Goal: Browse casually

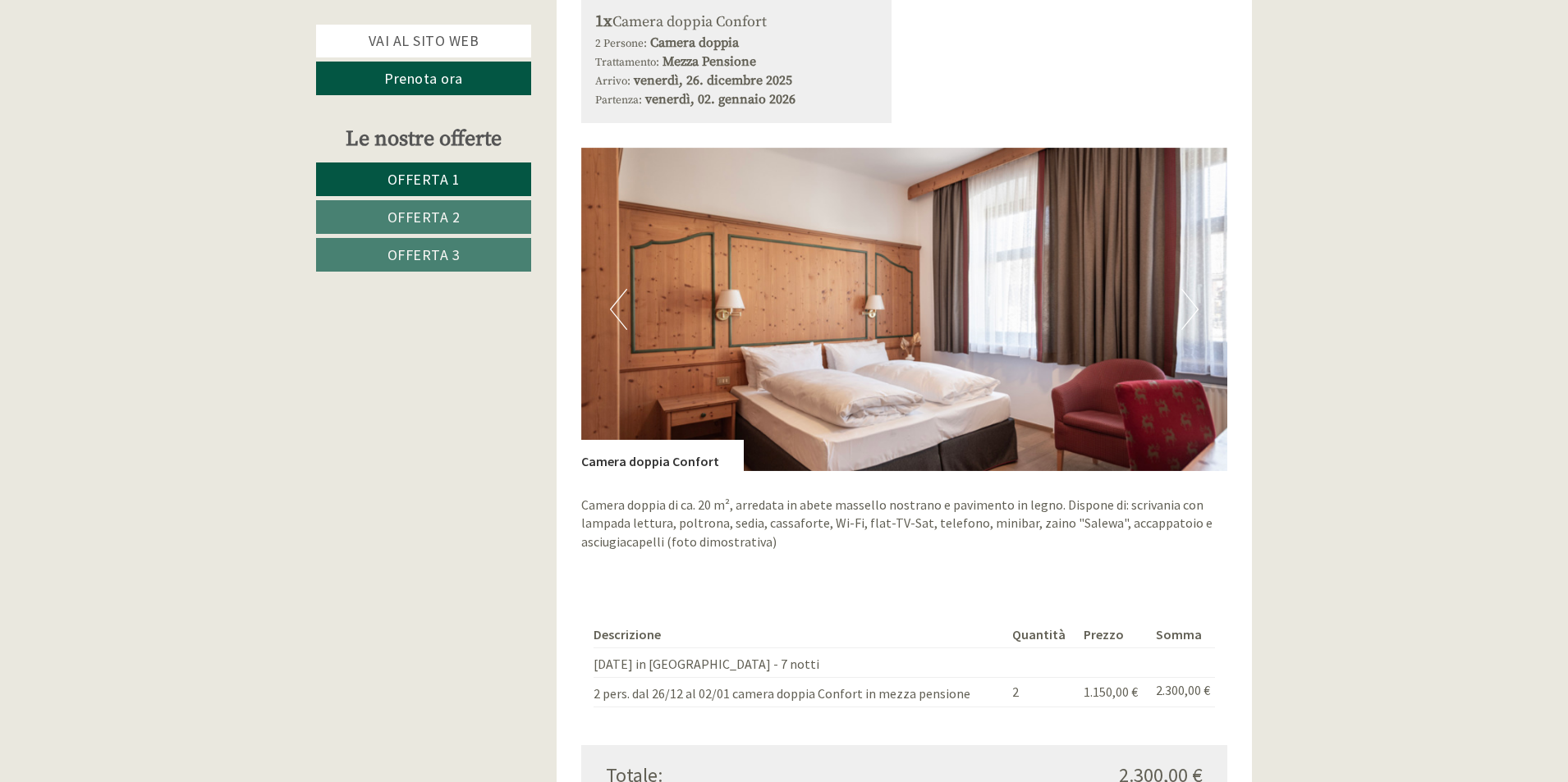
scroll to position [1642, 0]
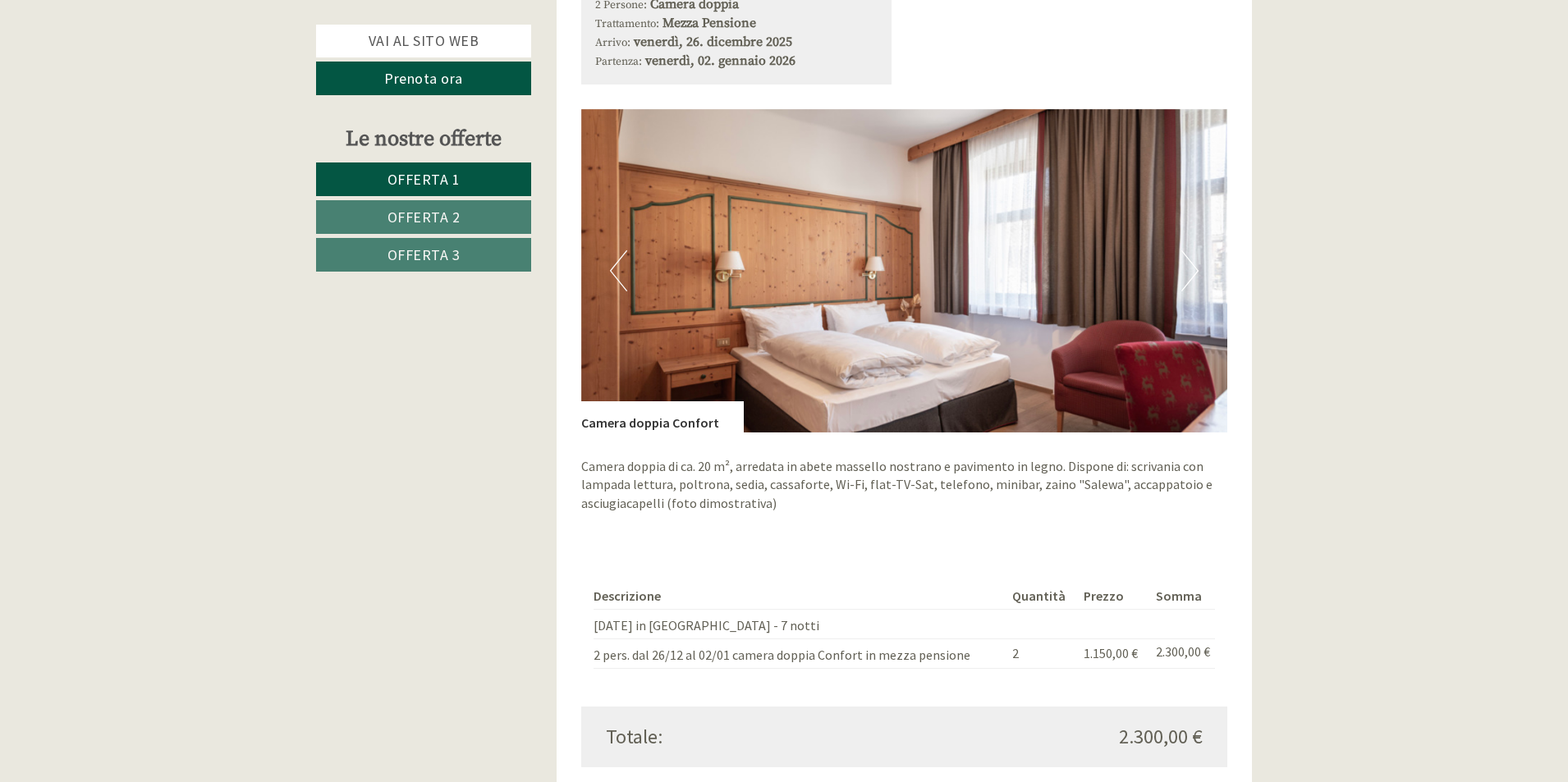
click at [1194, 251] on button "Next" at bounding box center [1189, 271] width 17 height 41
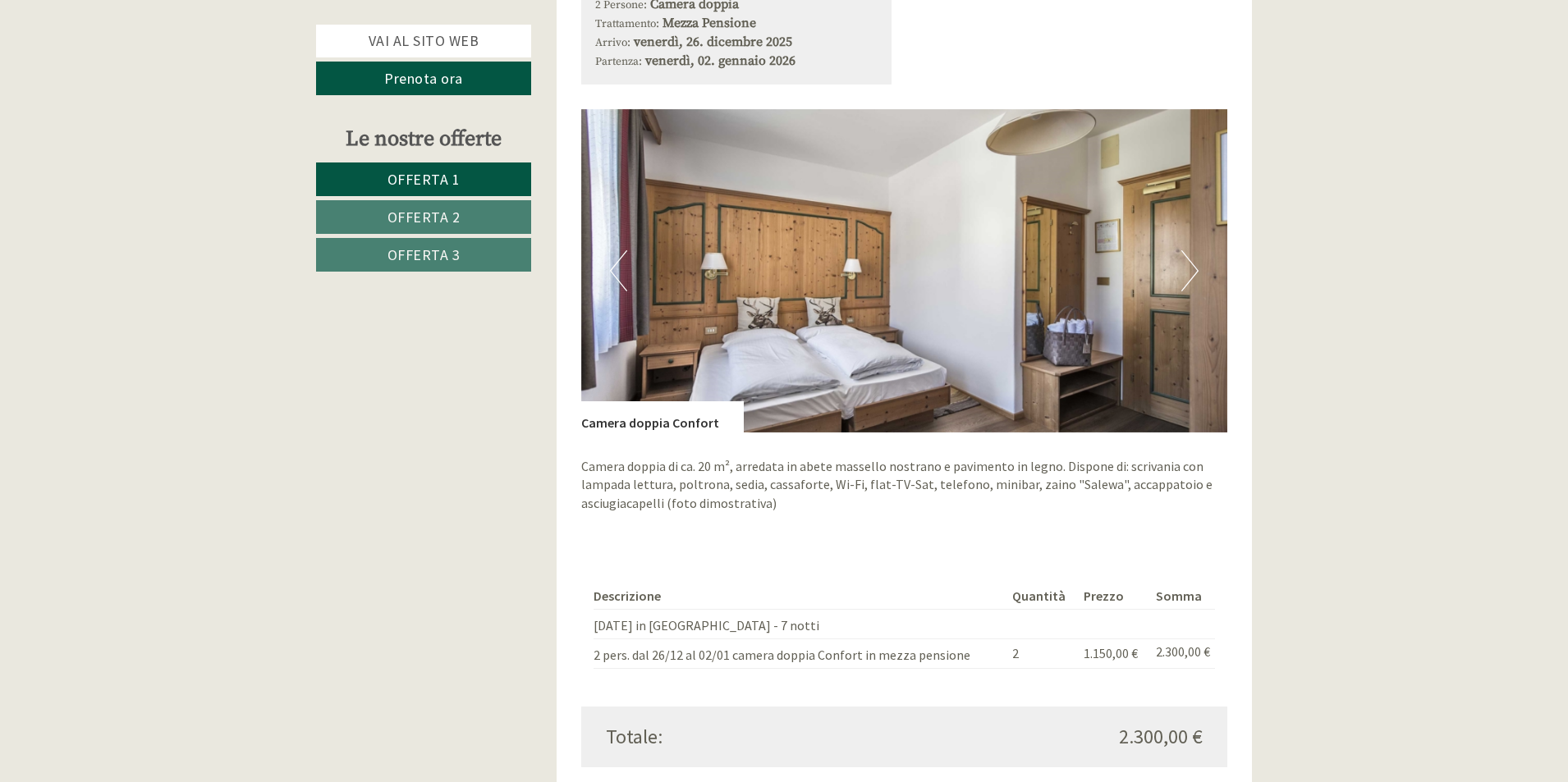
click at [1194, 251] on button "Next" at bounding box center [1189, 271] width 17 height 41
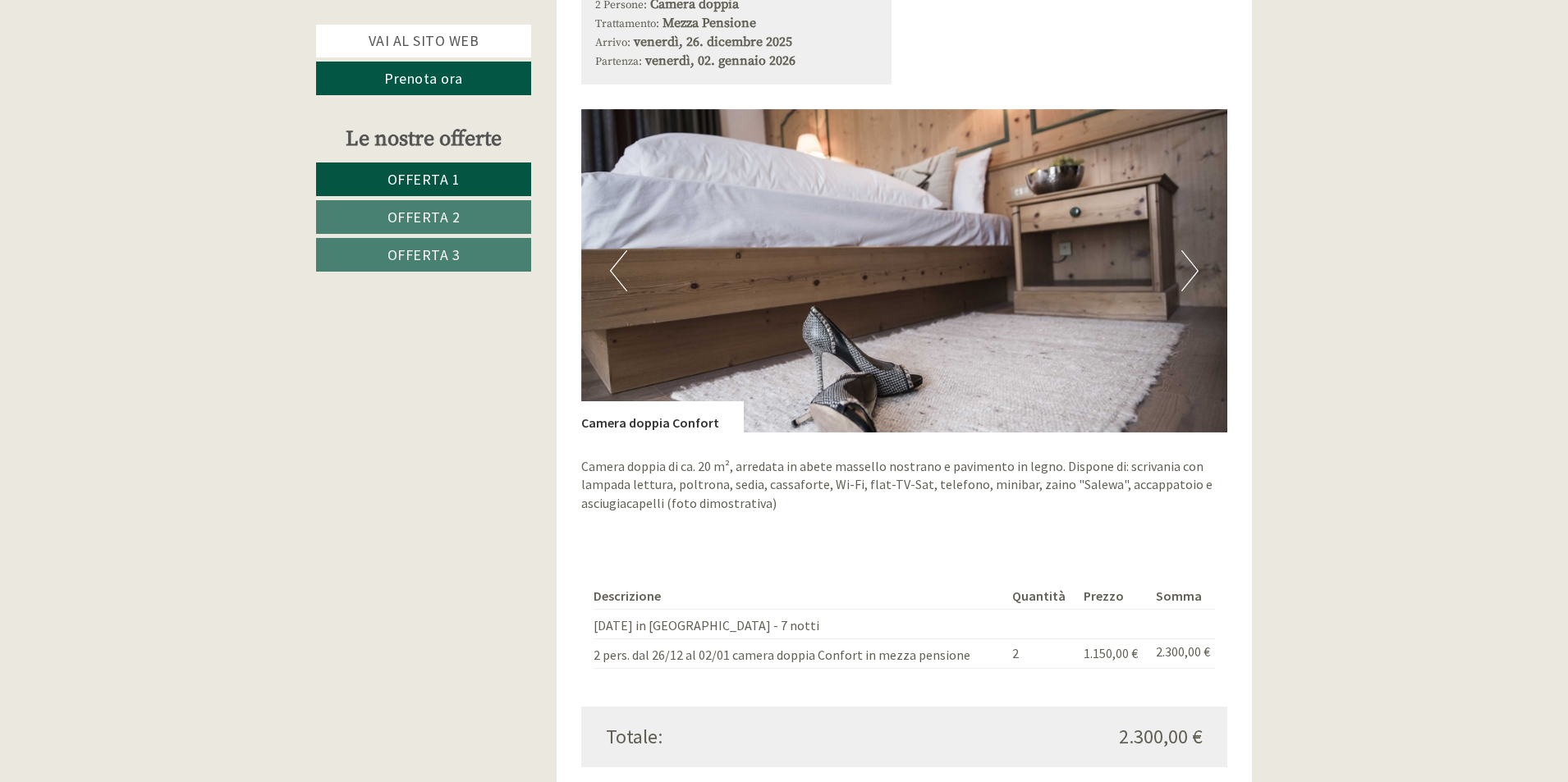
click at [1194, 251] on button "Next" at bounding box center [1189, 271] width 17 height 41
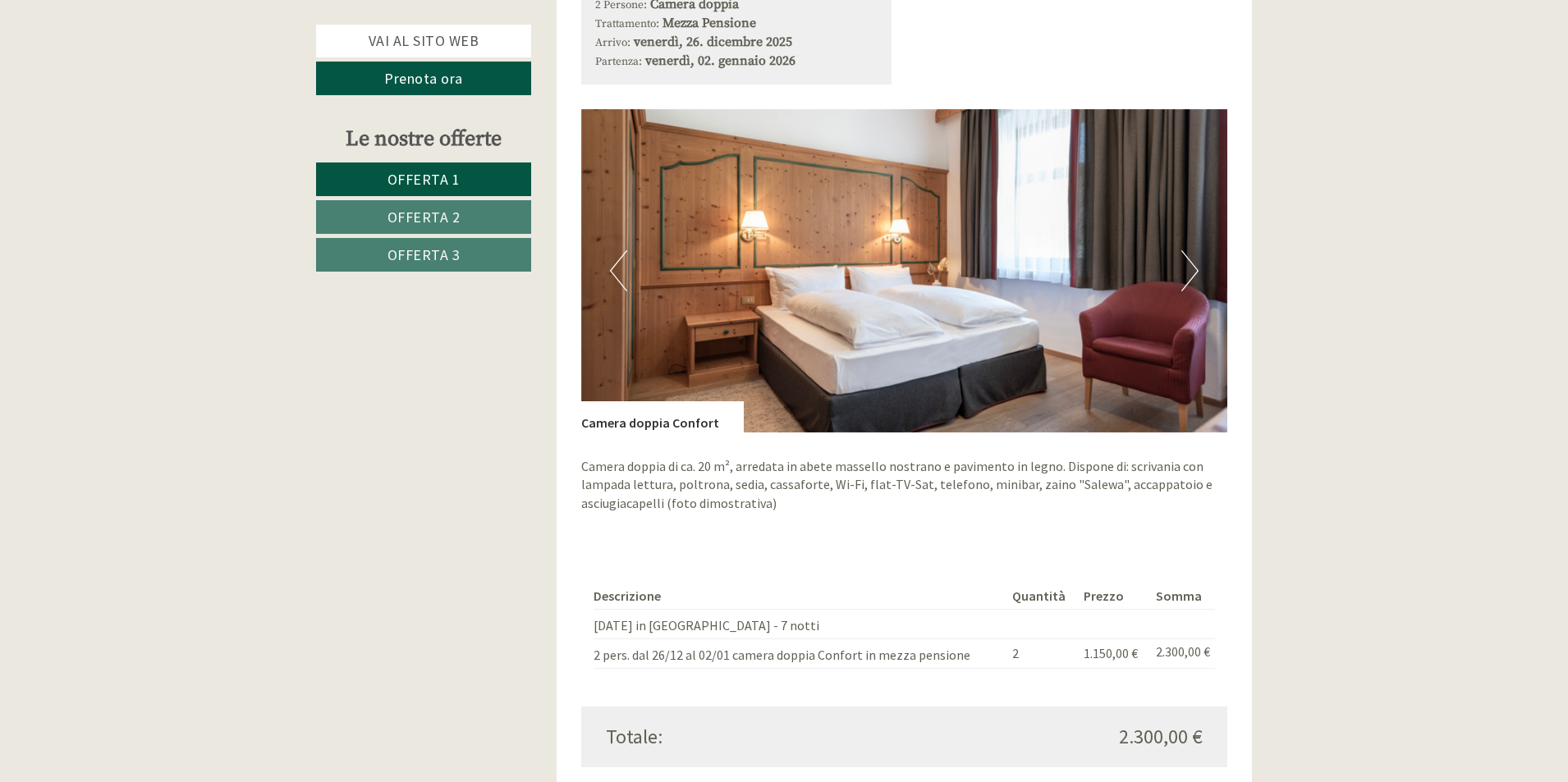
click at [1194, 251] on button "Next" at bounding box center [1189, 271] width 17 height 41
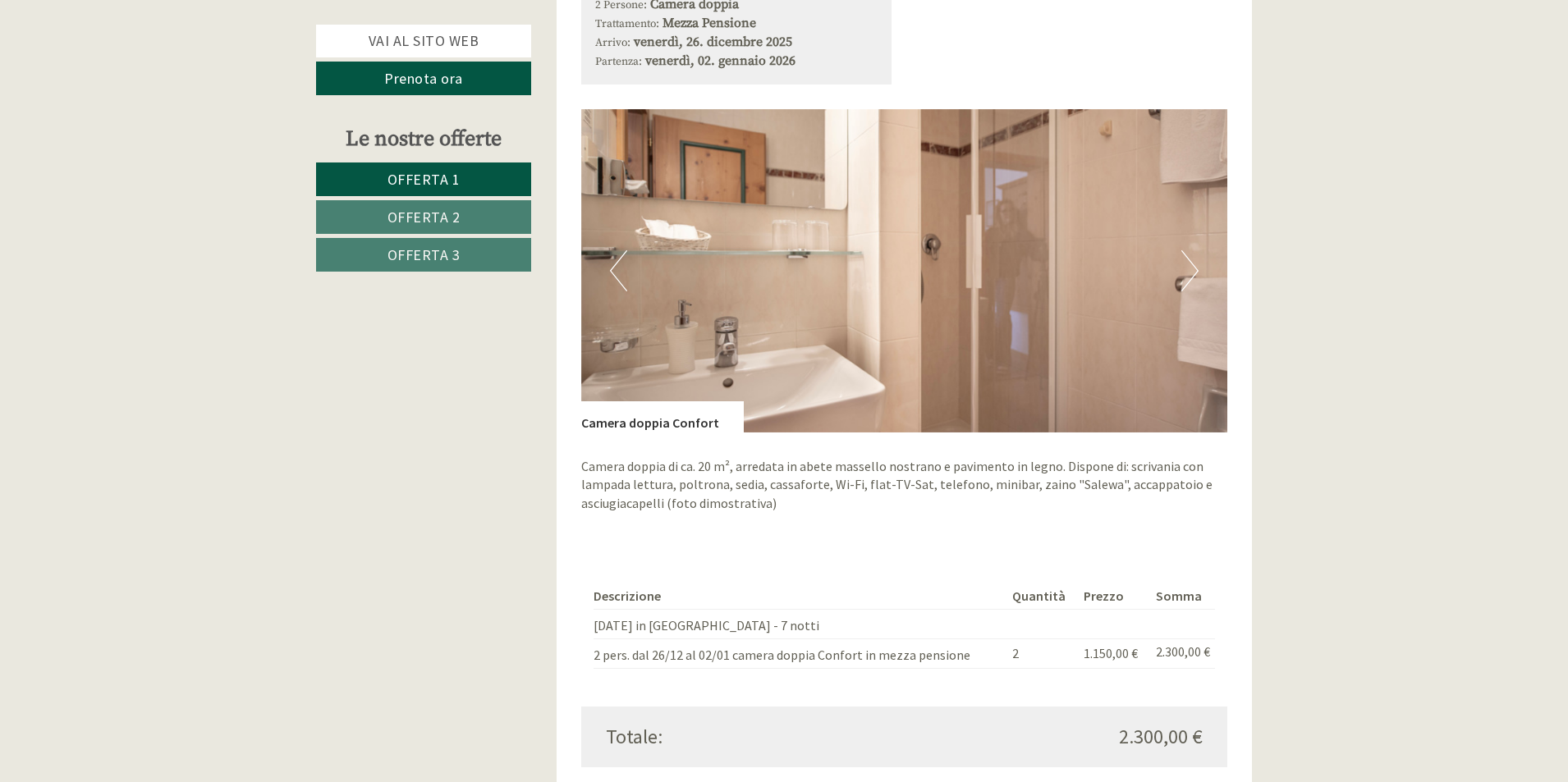
click at [1194, 251] on button "Next" at bounding box center [1189, 271] width 17 height 41
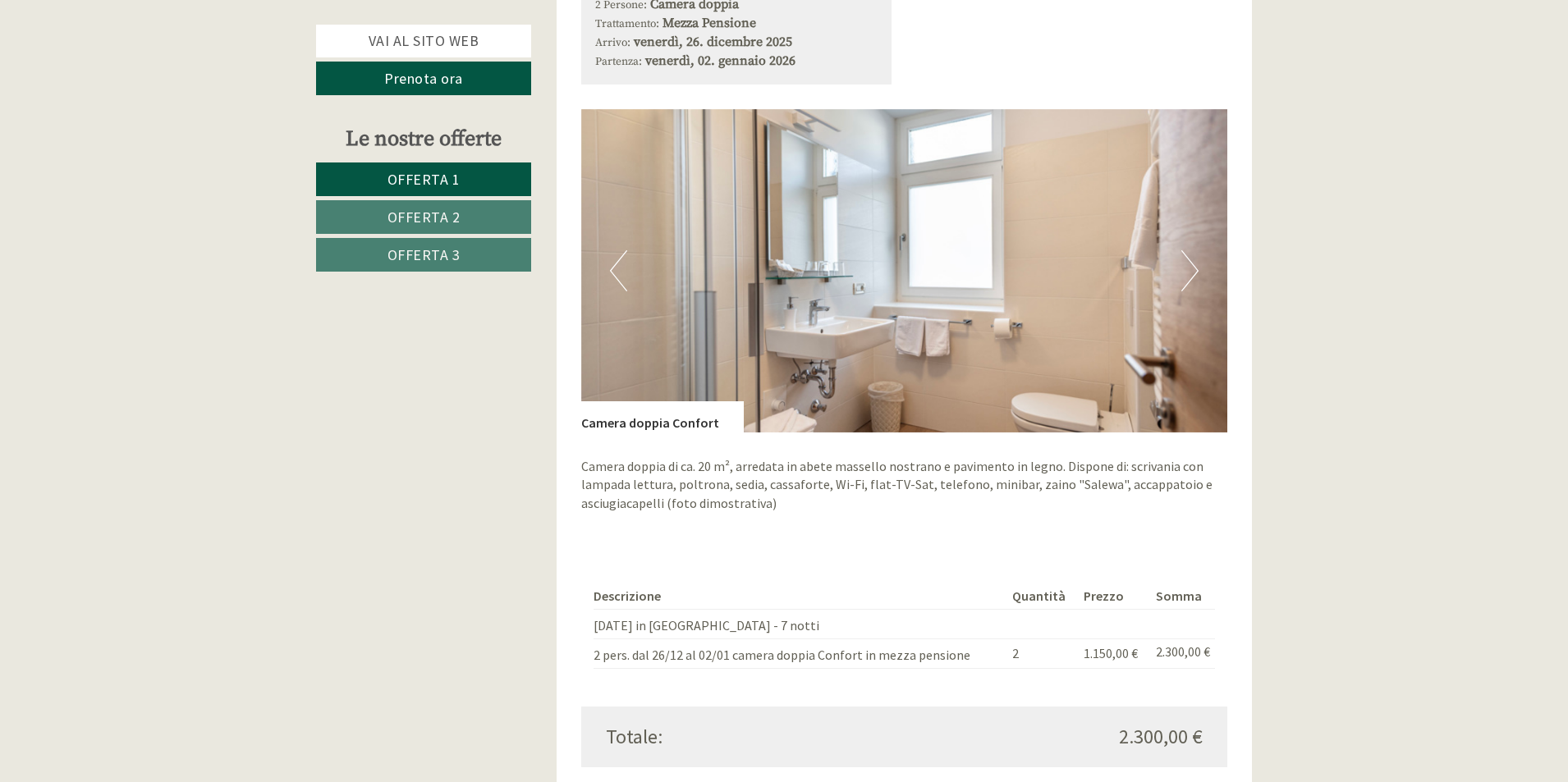
click at [1194, 251] on button "Next" at bounding box center [1189, 271] width 17 height 41
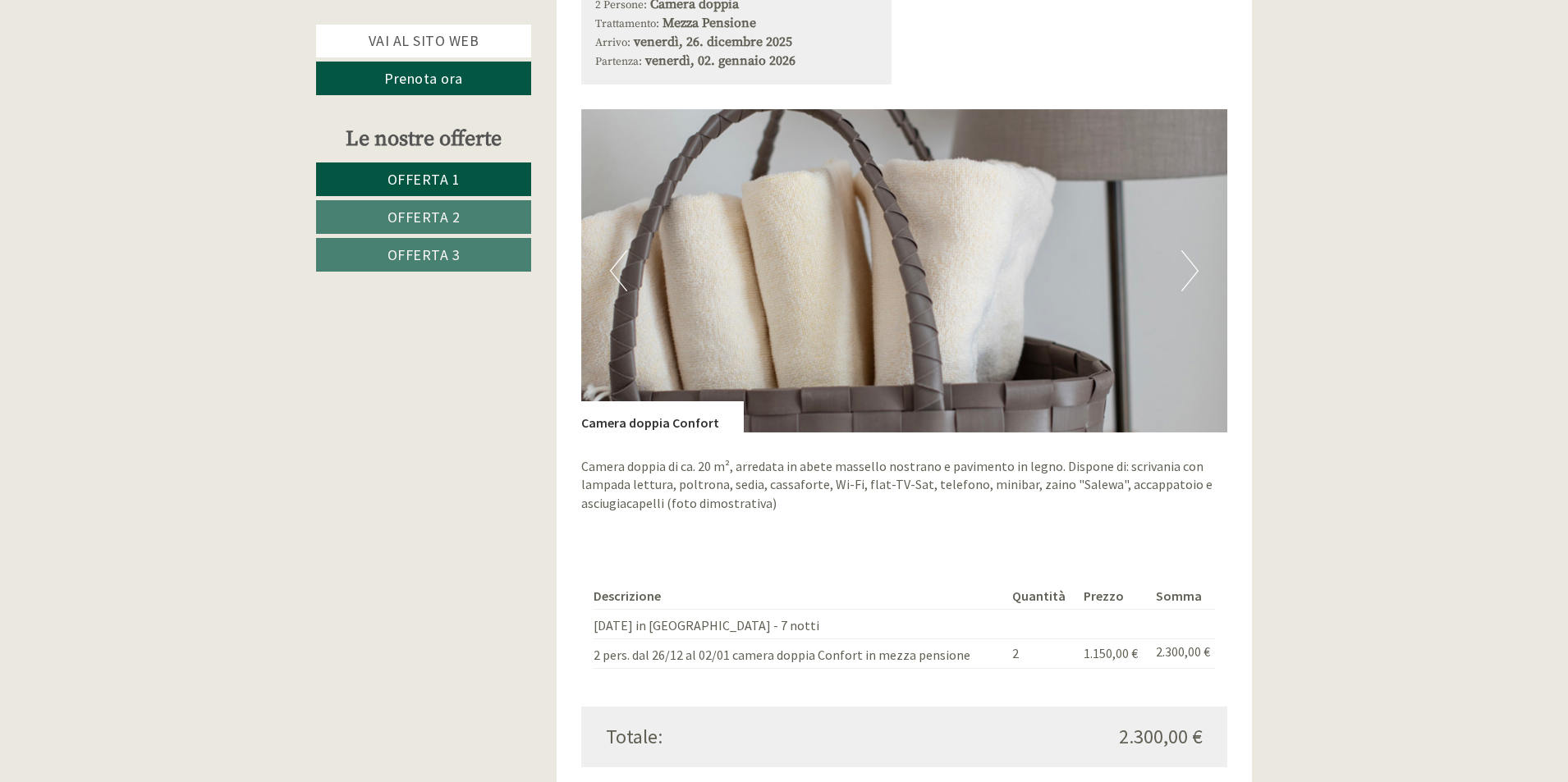
click at [1194, 251] on button "Next" at bounding box center [1189, 271] width 17 height 41
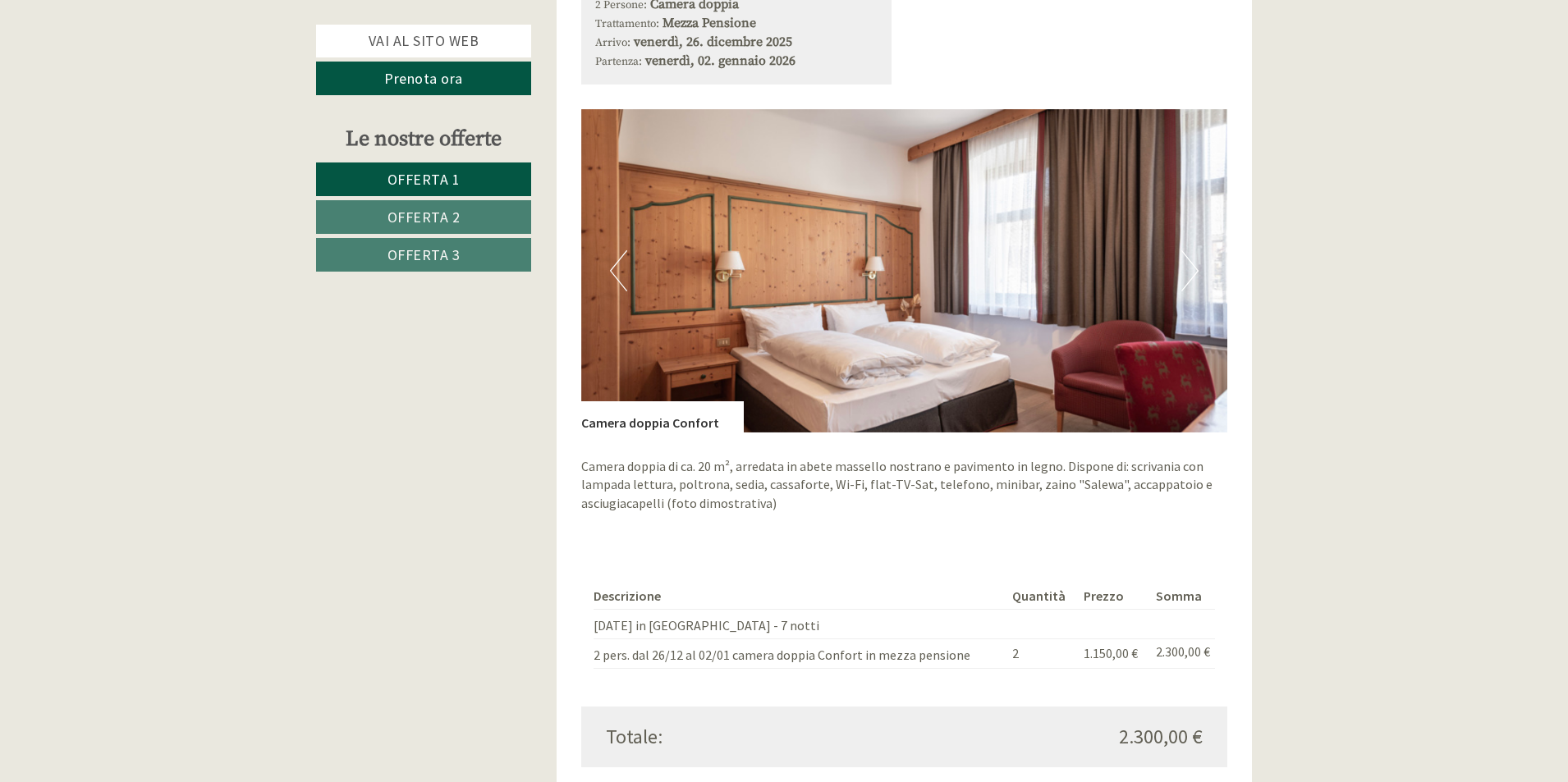
click at [1194, 251] on button "Next" at bounding box center [1189, 271] width 17 height 41
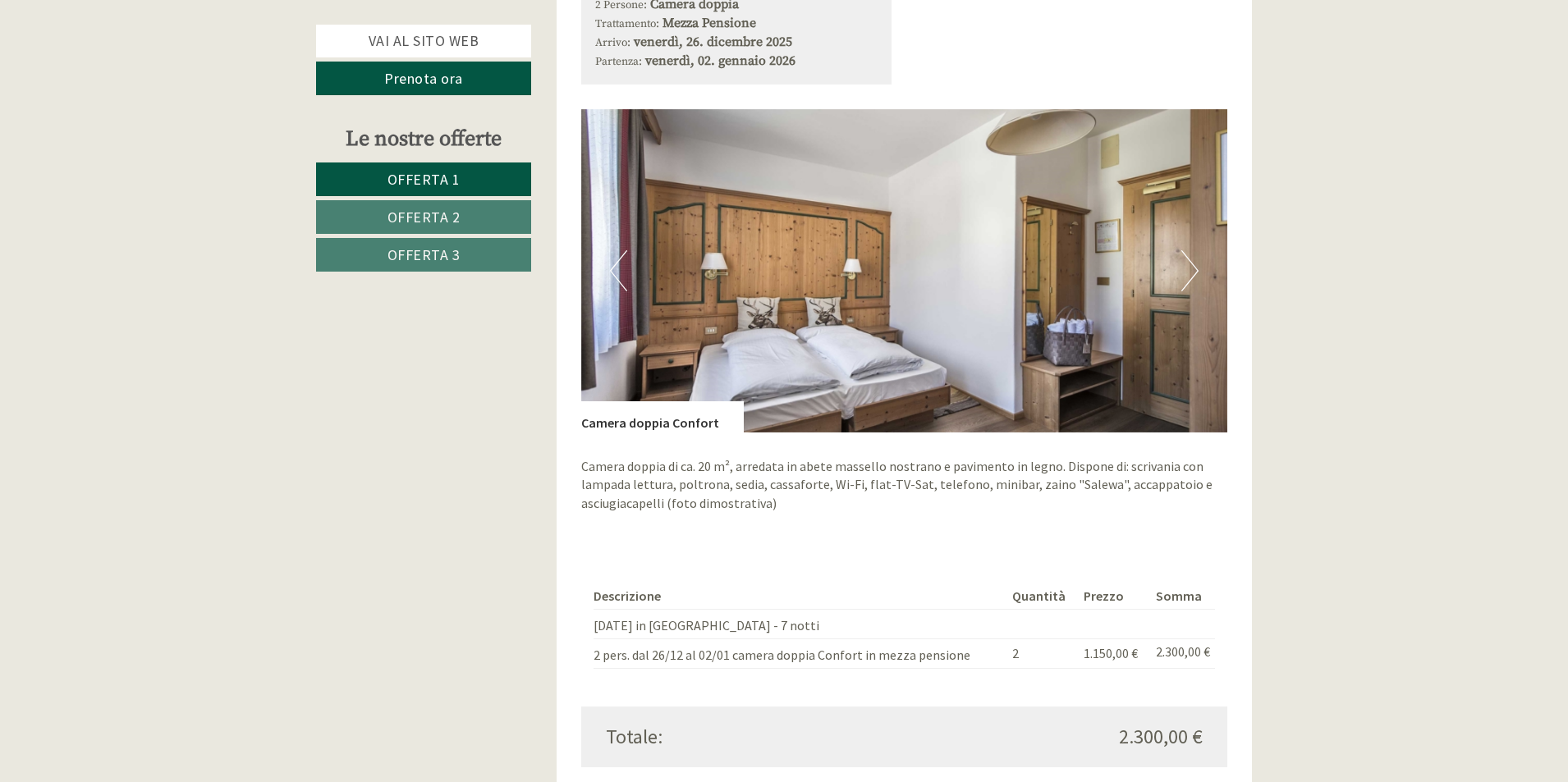
click at [1194, 251] on button "Next" at bounding box center [1189, 271] width 17 height 41
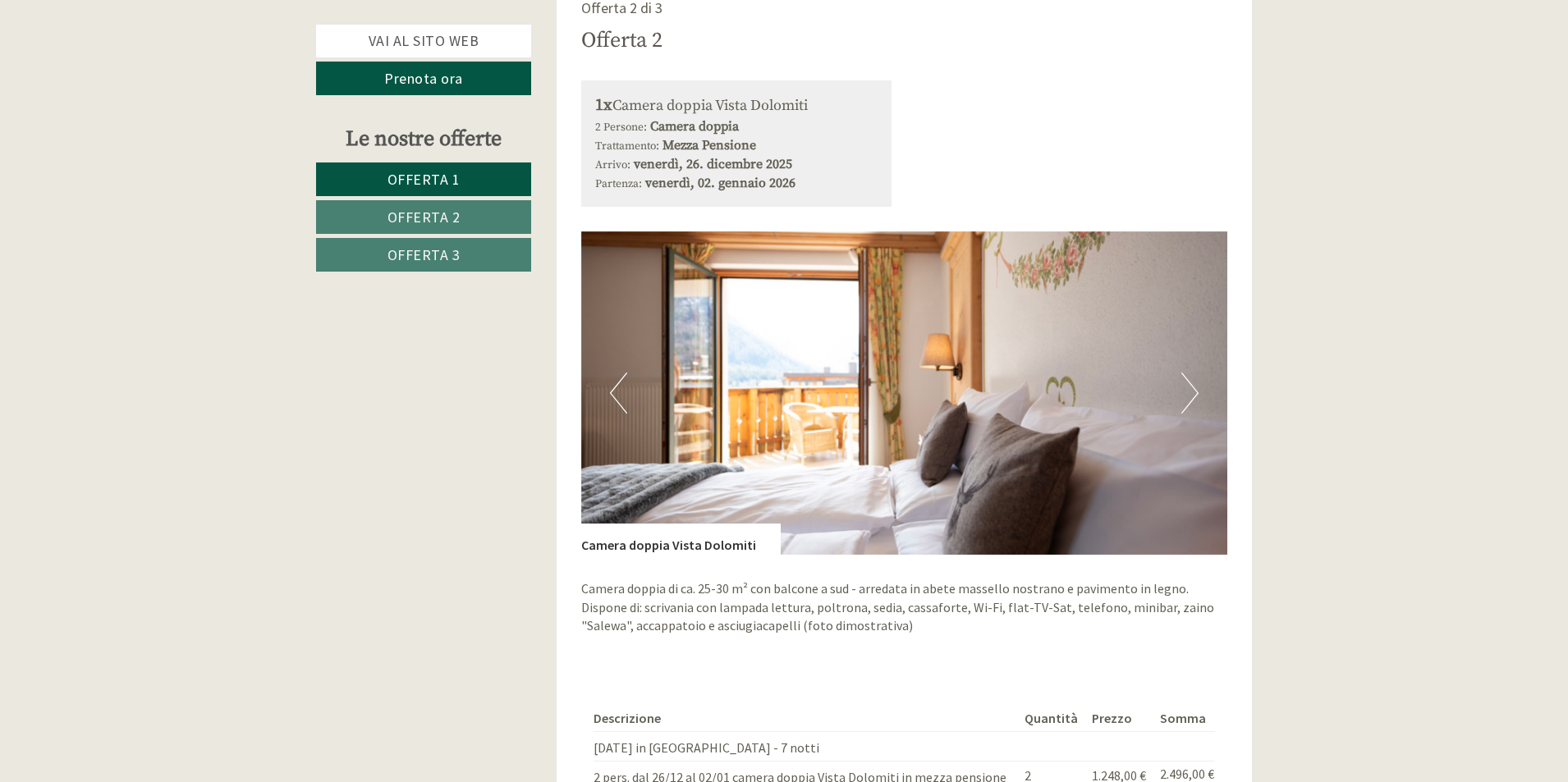
scroll to position [2545, 0]
click at [1196, 372] on button "Next" at bounding box center [1189, 392] width 17 height 41
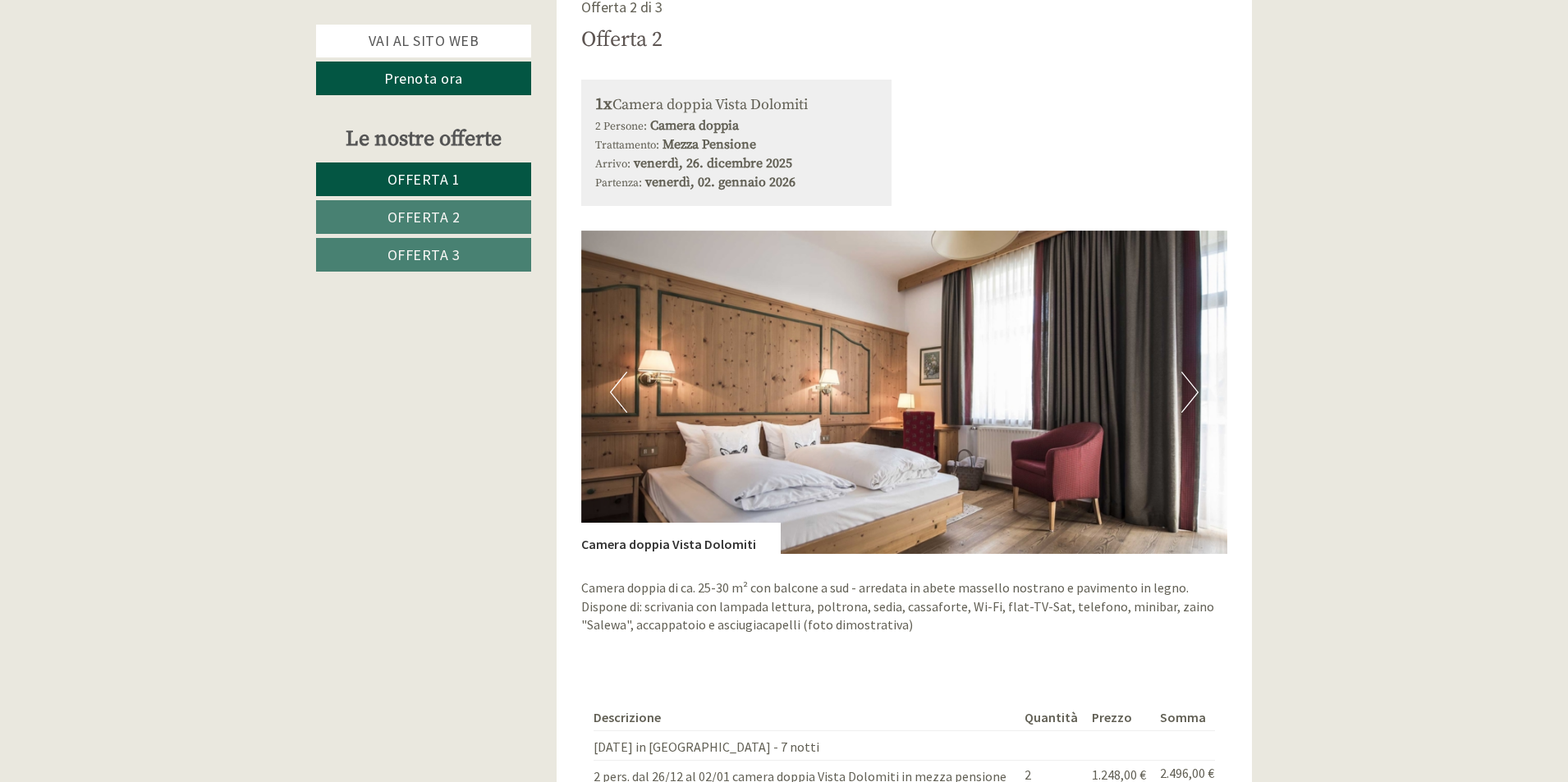
click at [1196, 372] on button "Next" at bounding box center [1189, 392] width 17 height 41
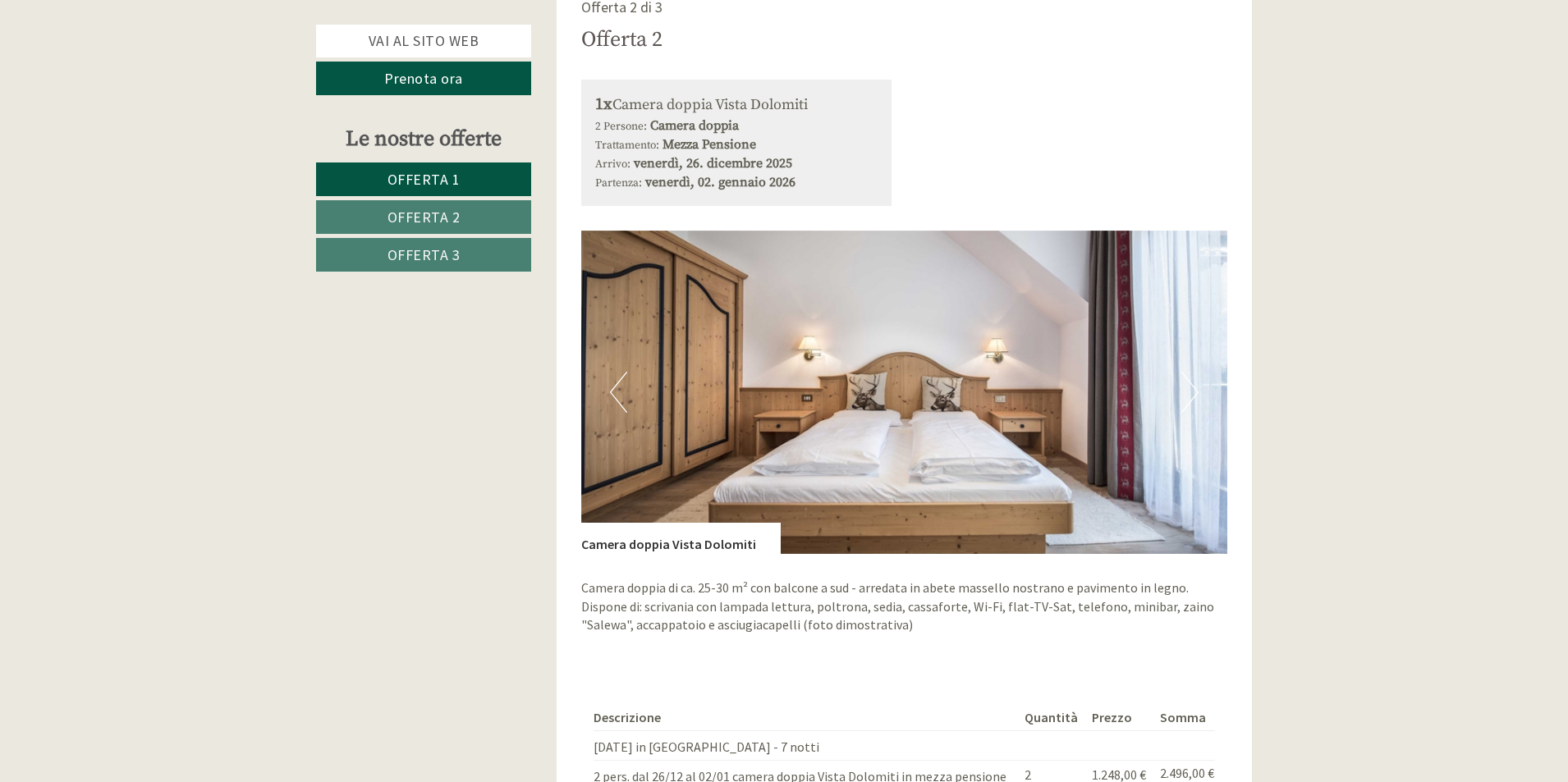
click at [1196, 372] on button "Next" at bounding box center [1189, 392] width 17 height 41
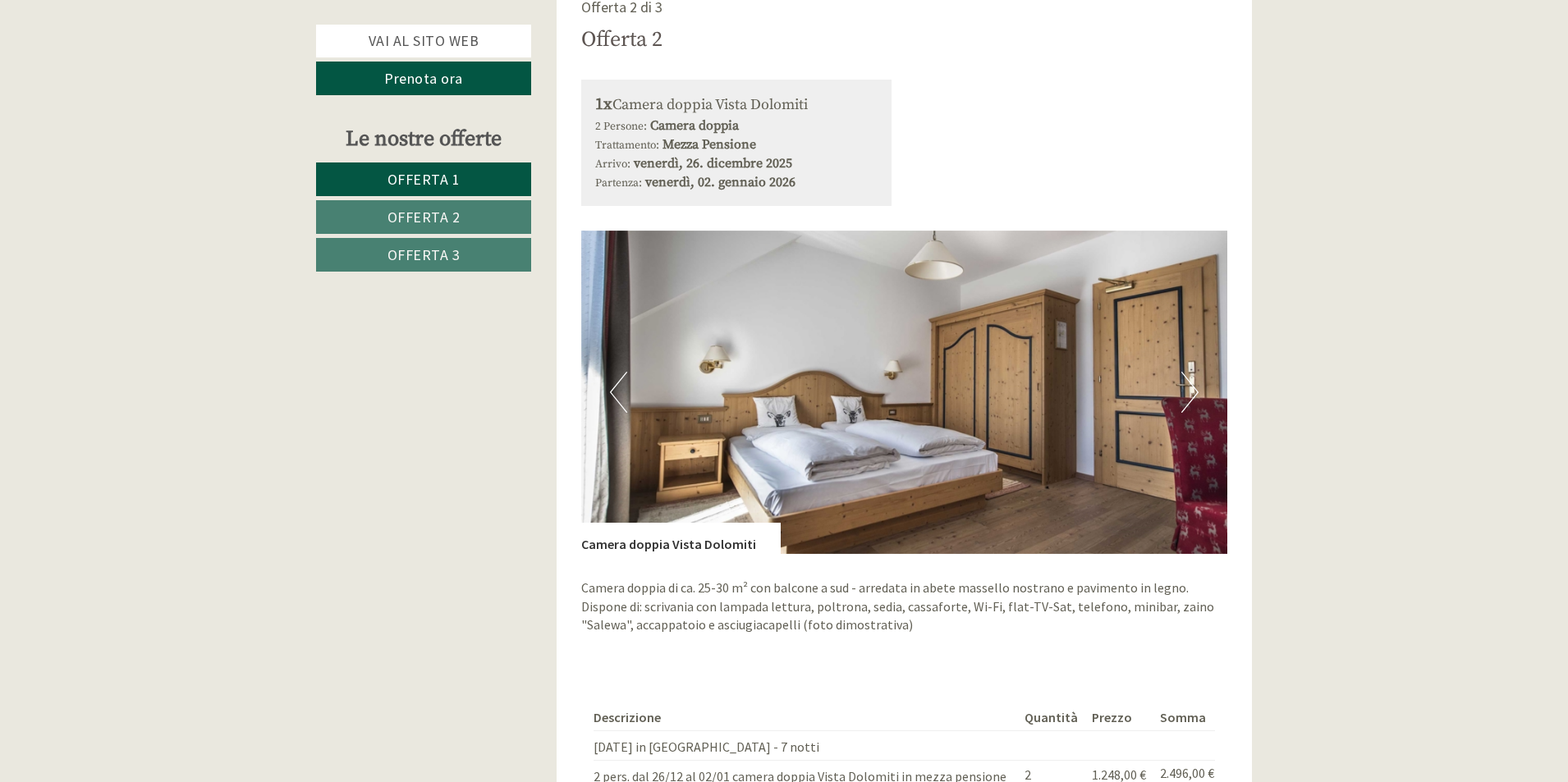
click at [1196, 372] on button "Next" at bounding box center [1189, 392] width 17 height 41
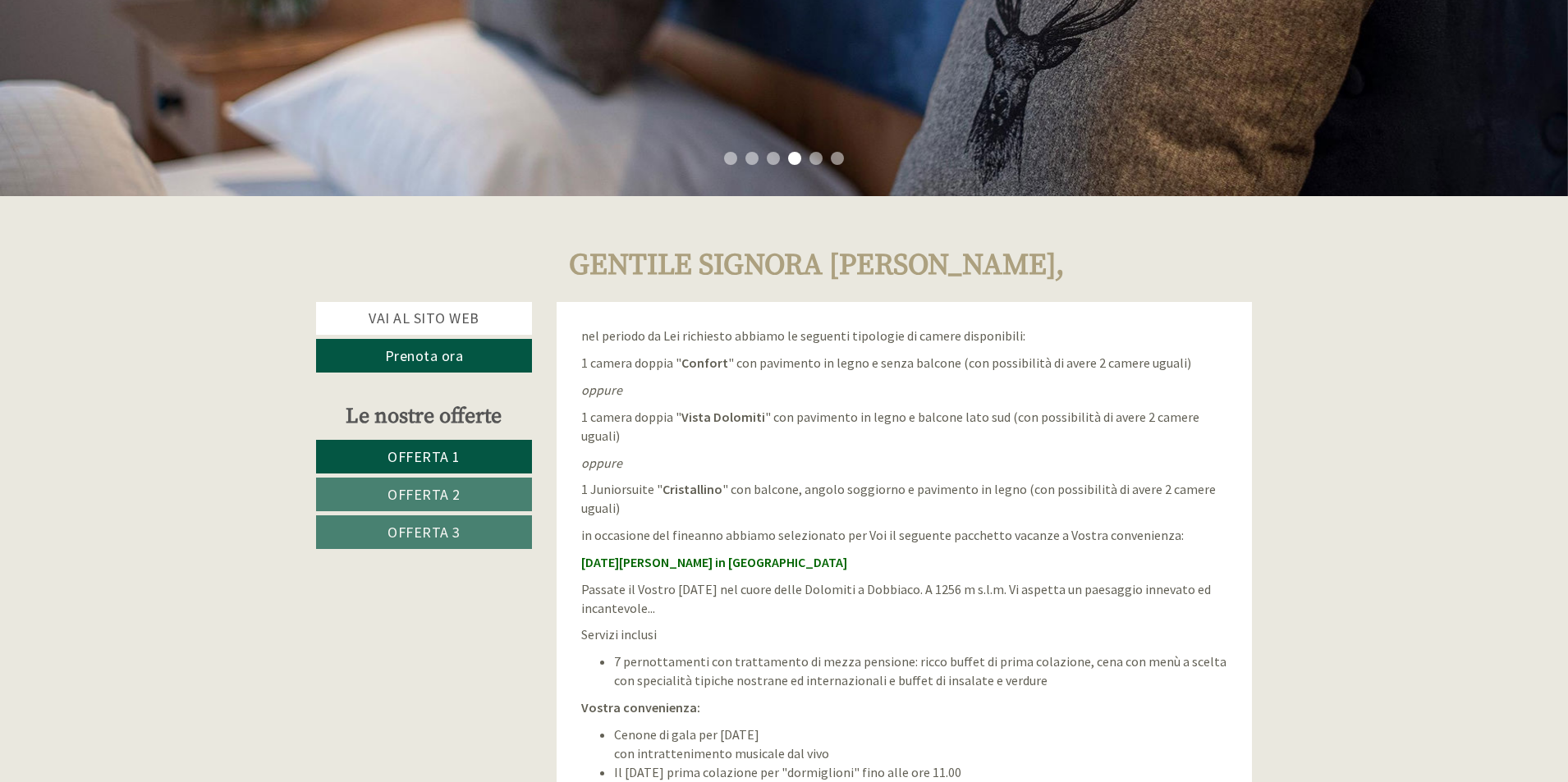
scroll to position [164, 0]
